Goal: Information Seeking & Learning: Find specific fact

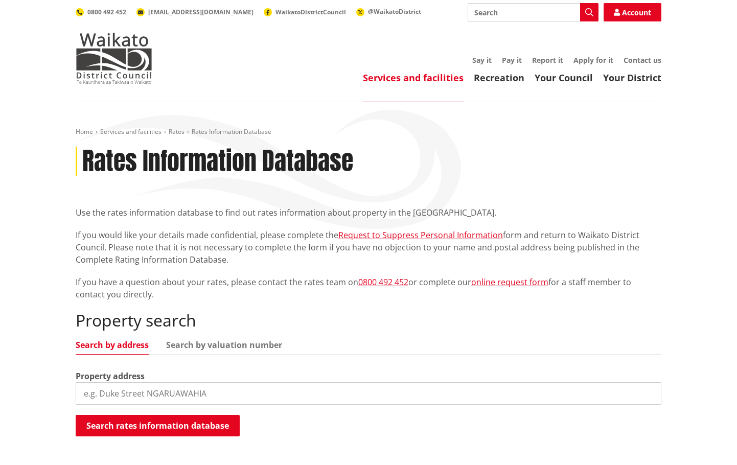
click at [173, 388] on input "search" at bounding box center [369, 394] width 586 height 23
type input "8a winton"
click at [187, 426] on button "Search rates information database" at bounding box center [158, 425] width 164 height 21
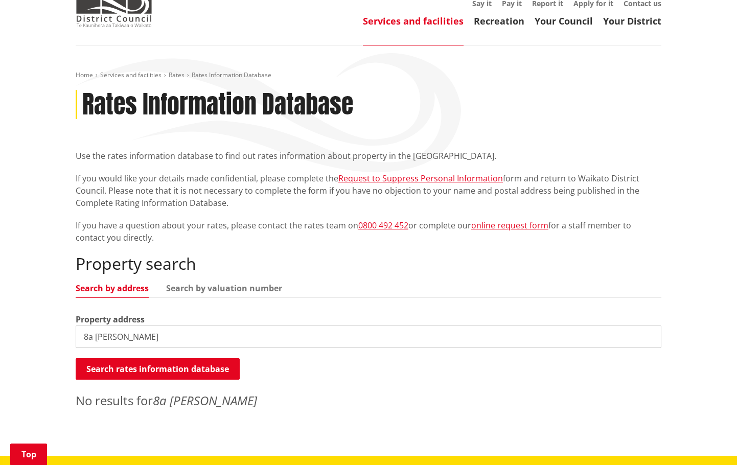
scroll to position [153, 0]
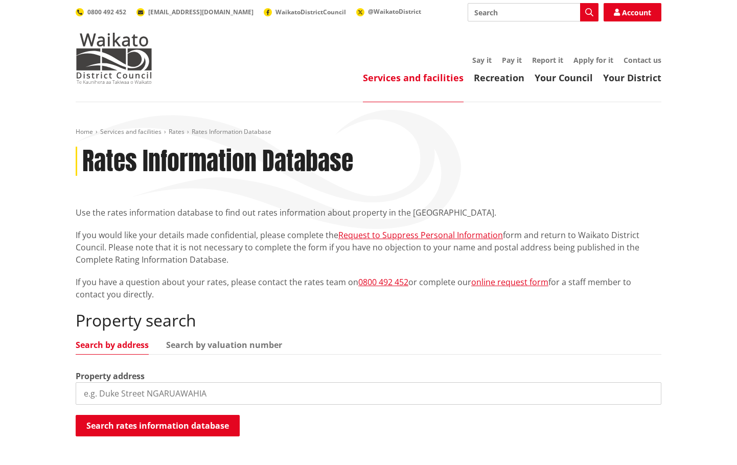
click at [151, 391] on input "search" at bounding box center [369, 394] width 586 height 23
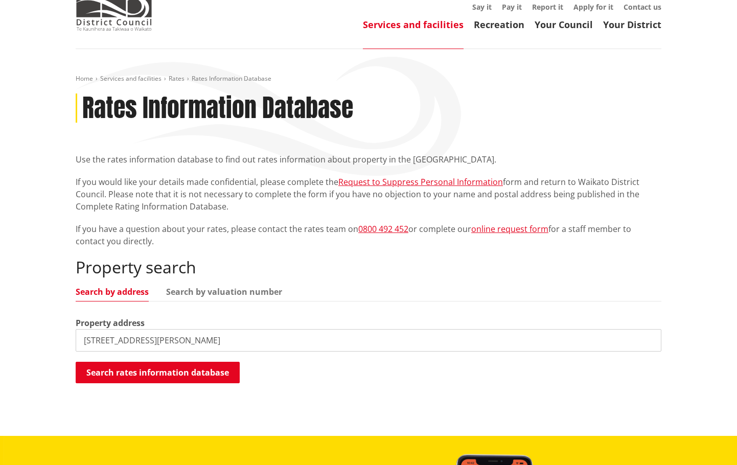
scroll to position [102, 0]
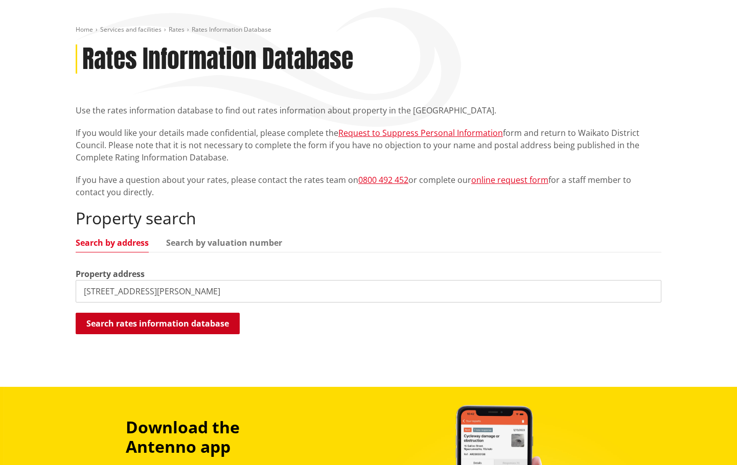
type input "[STREET_ADDRESS][PERSON_NAME]"
click at [165, 322] on button "Search rates information database" at bounding box center [158, 323] width 164 height 21
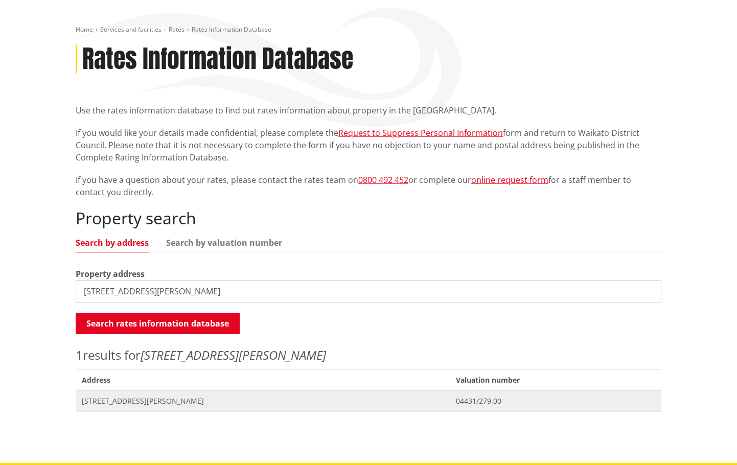
click at [149, 401] on span "[STREET_ADDRESS][PERSON_NAME]" at bounding box center [263, 401] width 362 height 10
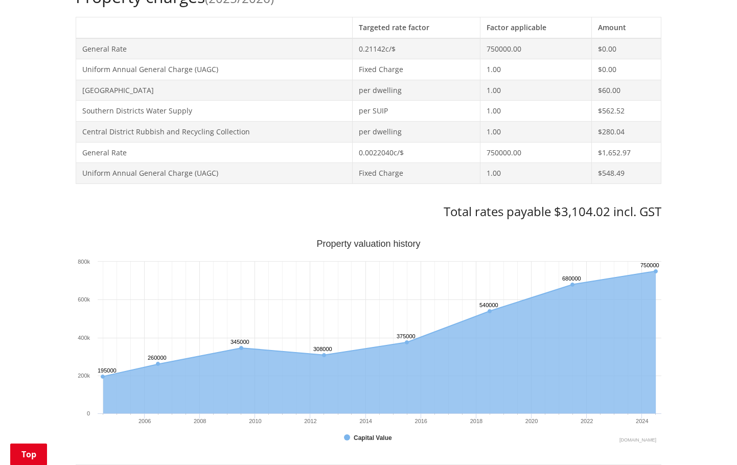
scroll to position [256, 0]
